Goal: Task Accomplishment & Management: Manage account settings

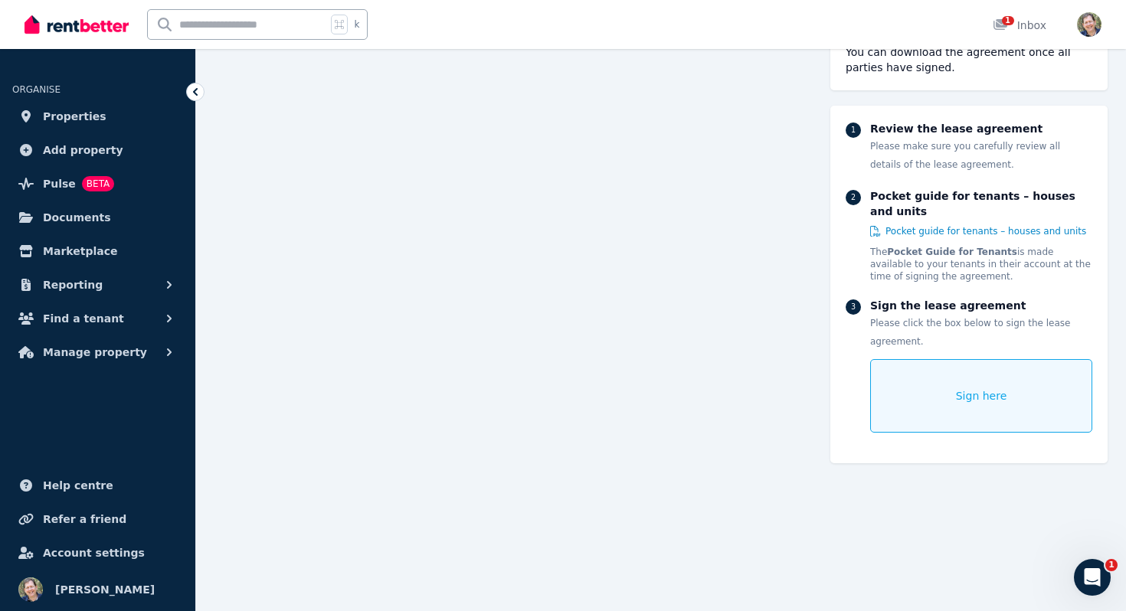
scroll to position [184, 0]
drag, startPoint x: 914, startPoint y: 391, endPoint x: 932, endPoint y: 391, distance: 17.6
click at [932, 391] on div "Sign here" at bounding box center [981, 395] width 222 height 74
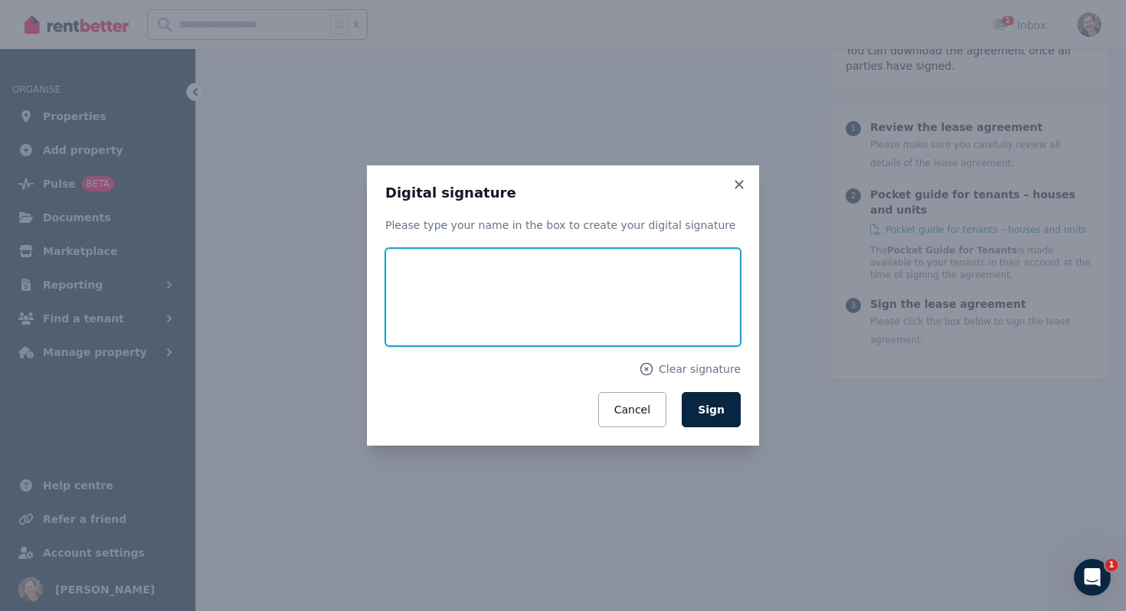
click at [516, 293] on input "text" at bounding box center [562, 297] width 355 height 98
type input "**********"
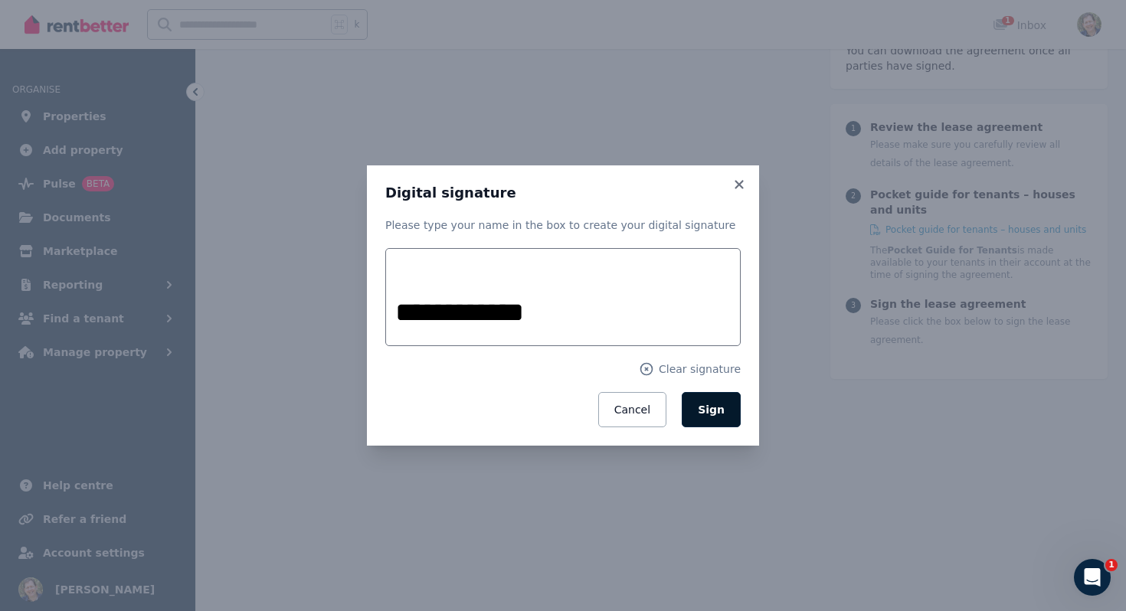
click at [712, 407] on span "Sign" at bounding box center [711, 410] width 27 height 12
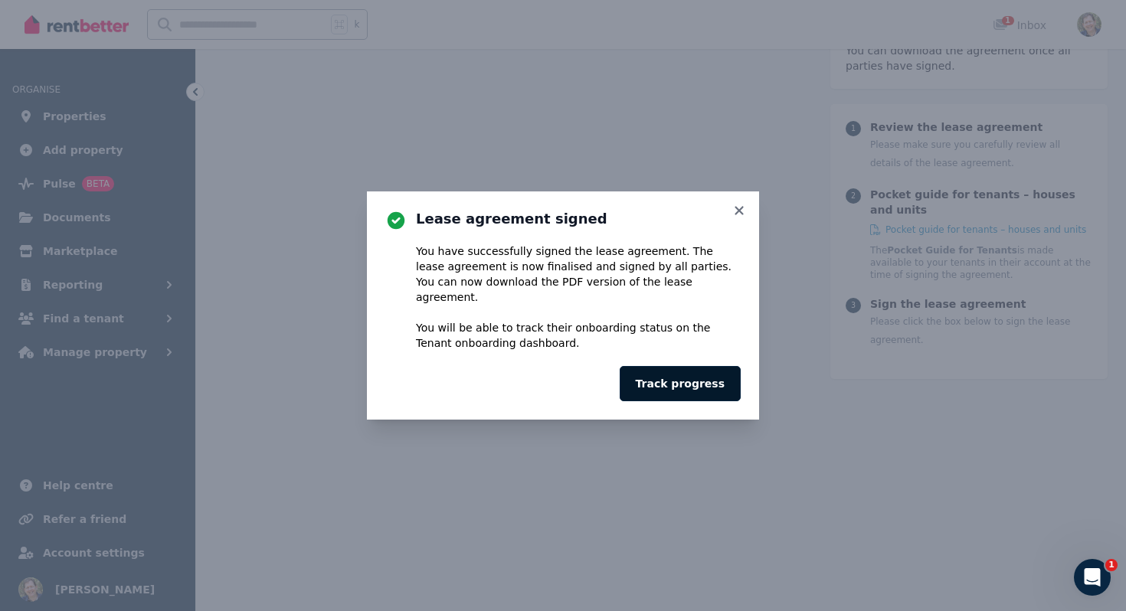
click at [703, 374] on button "Track progress" at bounding box center [680, 383] width 121 height 35
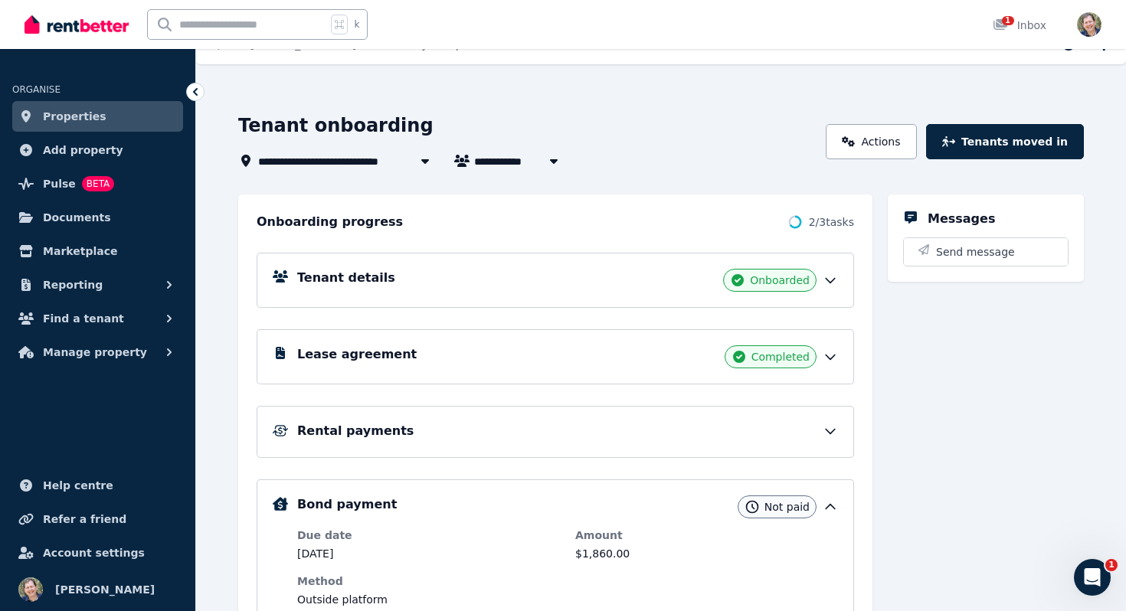
scroll to position [25, 0]
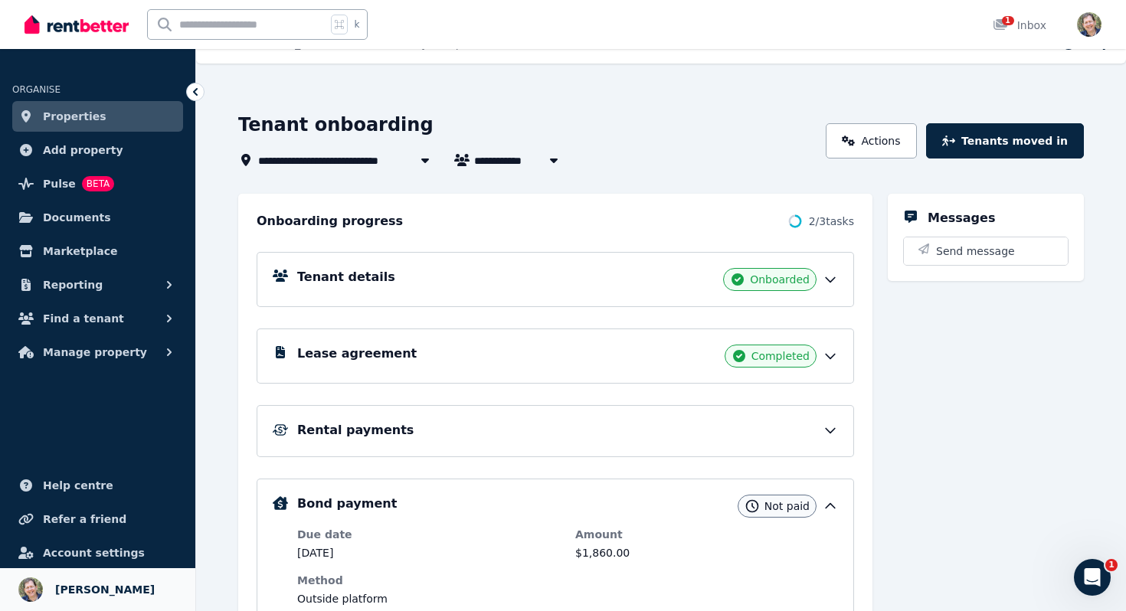
click at [105, 585] on span "[PERSON_NAME]" at bounding box center [105, 589] width 100 height 18
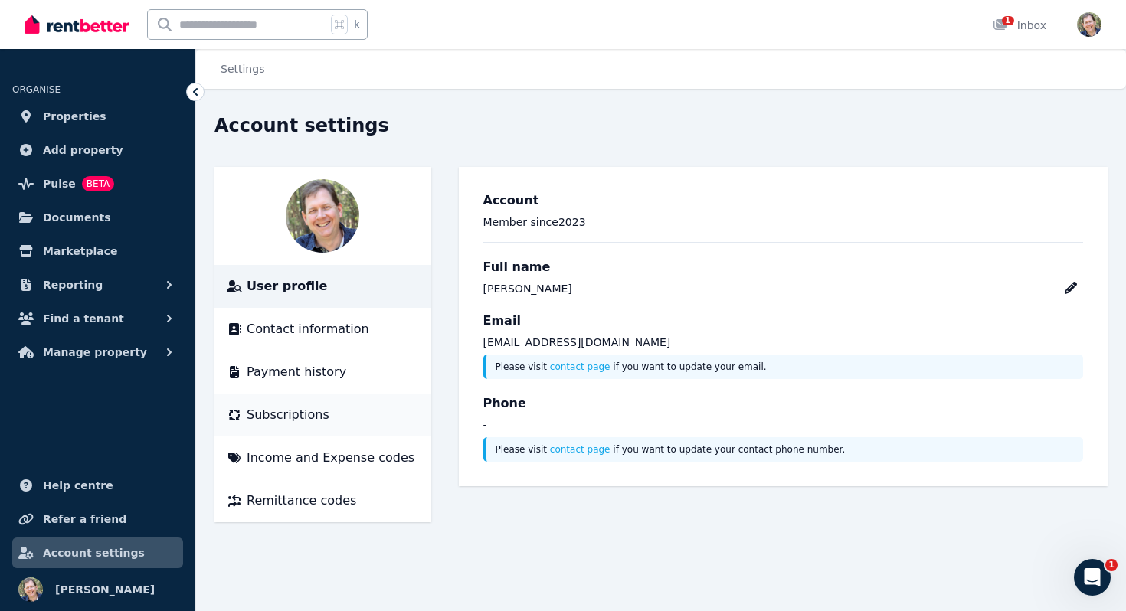
click at [295, 414] on span "Subscriptions" at bounding box center [288, 415] width 83 height 18
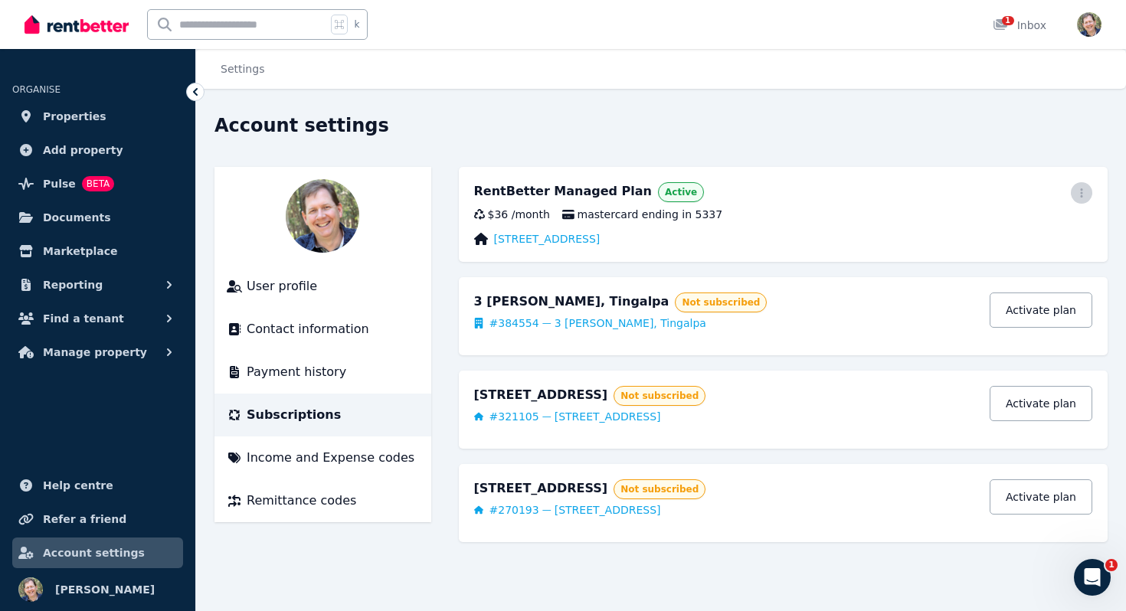
click at [1080, 188] on icon "button" at bounding box center [1081, 193] width 12 height 11
click at [1025, 274] on span "Cancel plan" at bounding box center [1012, 283] width 135 height 18
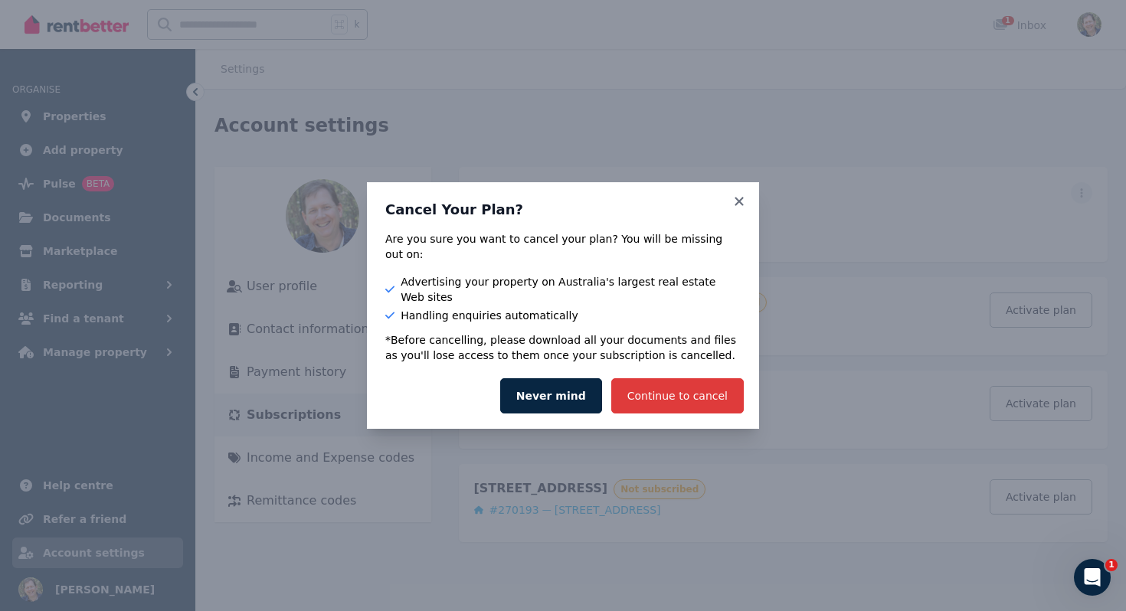
click at [691, 378] on button "Continue to cancel" at bounding box center [677, 395] width 132 height 35
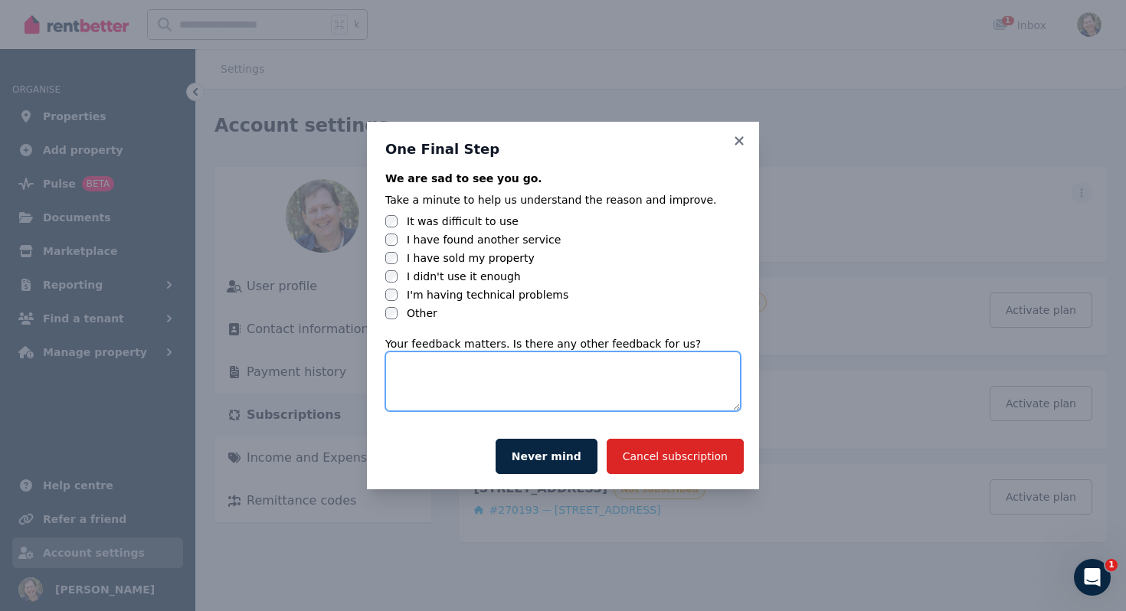
click at [420, 374] on textarea at bounding box center [562, 381] width 355 height 60
type textarea "**********"
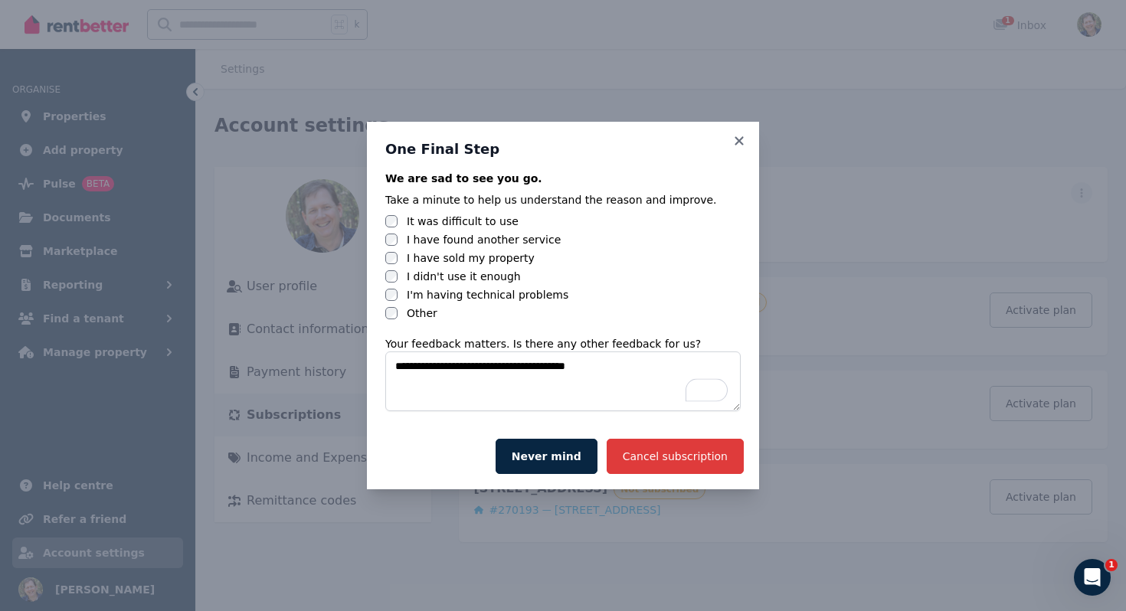
click at [692, 456] on button "Cancel subscription" at bounding box center [674, 456] width 137 height 35
